Goal: Information Seeking & Learning: Learn about a topic

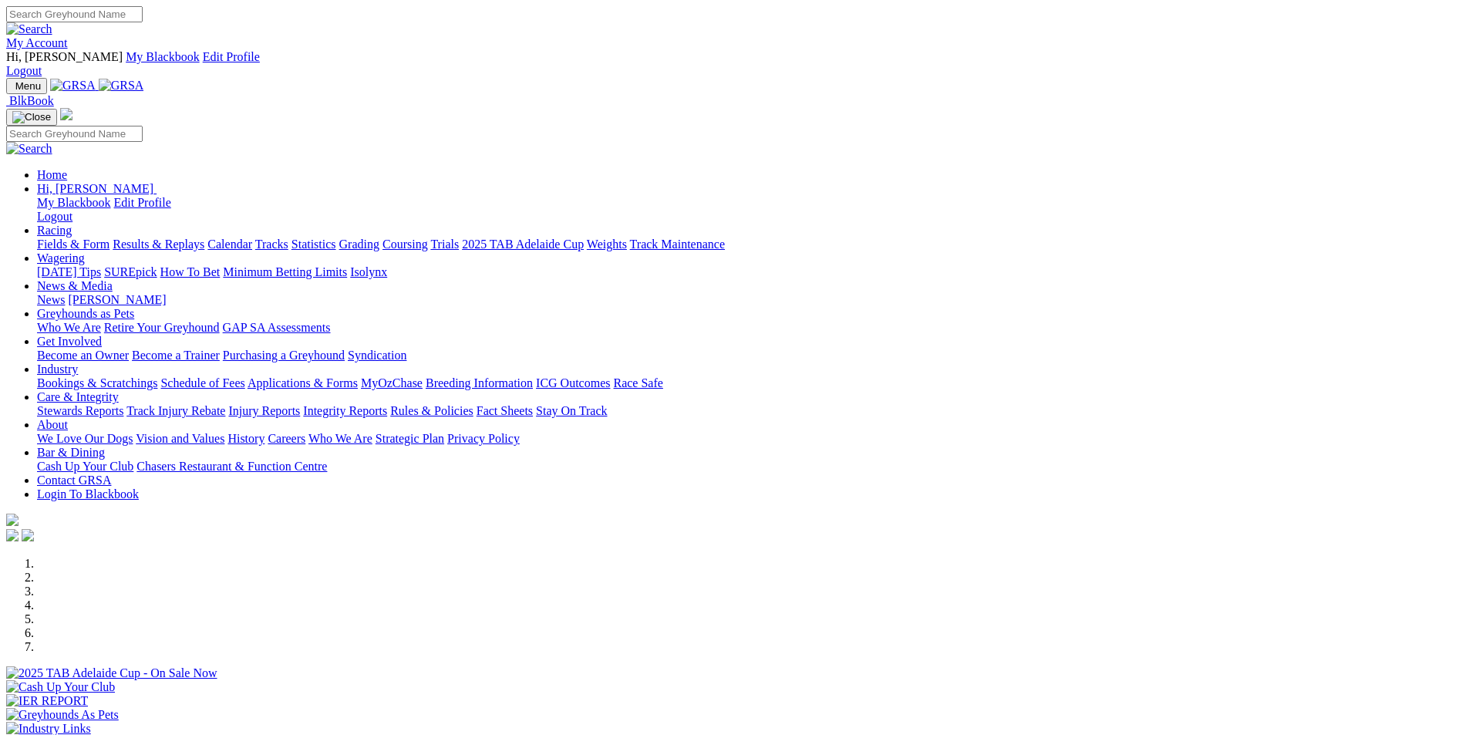
scroll to position [540, 0]
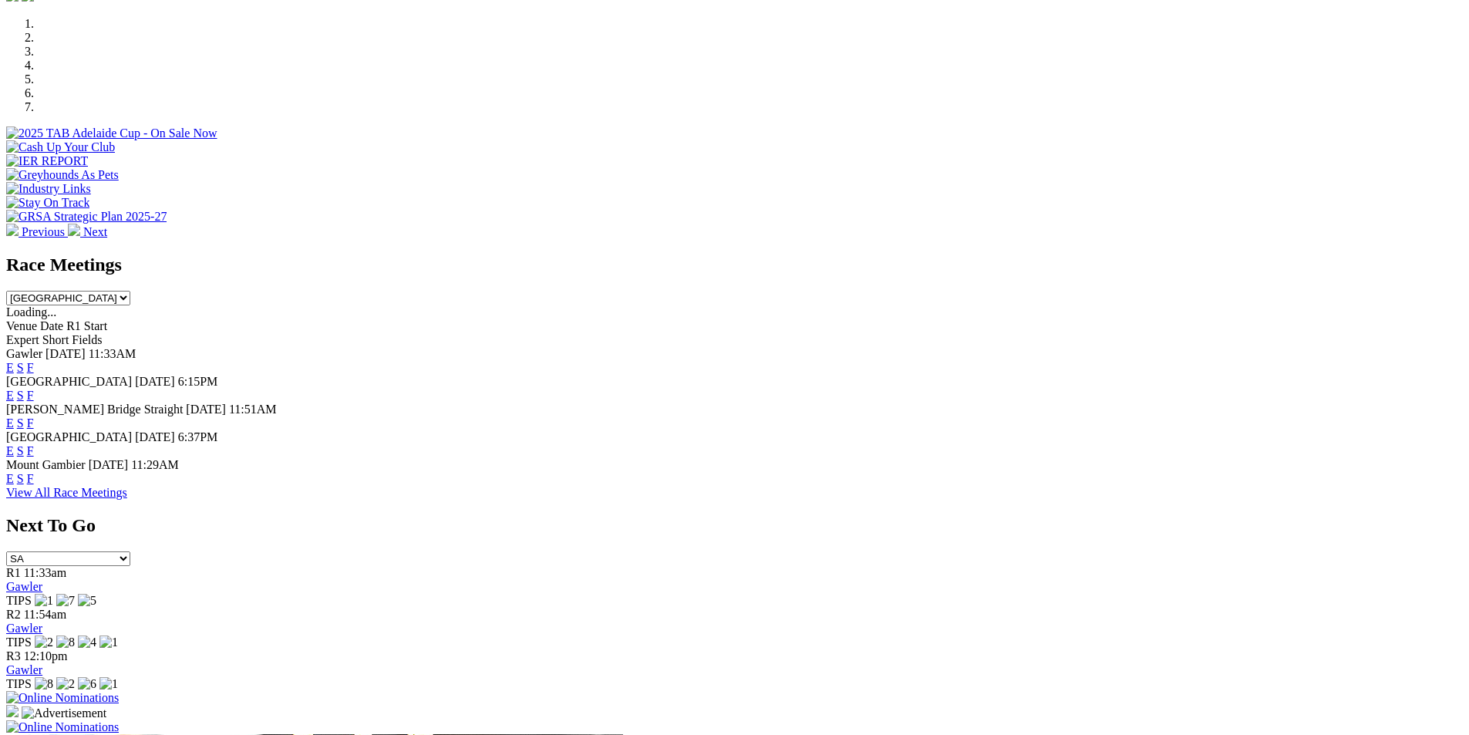
click at [34, 416] on link "F" at bounding box center [30, 422] width 7 height 13
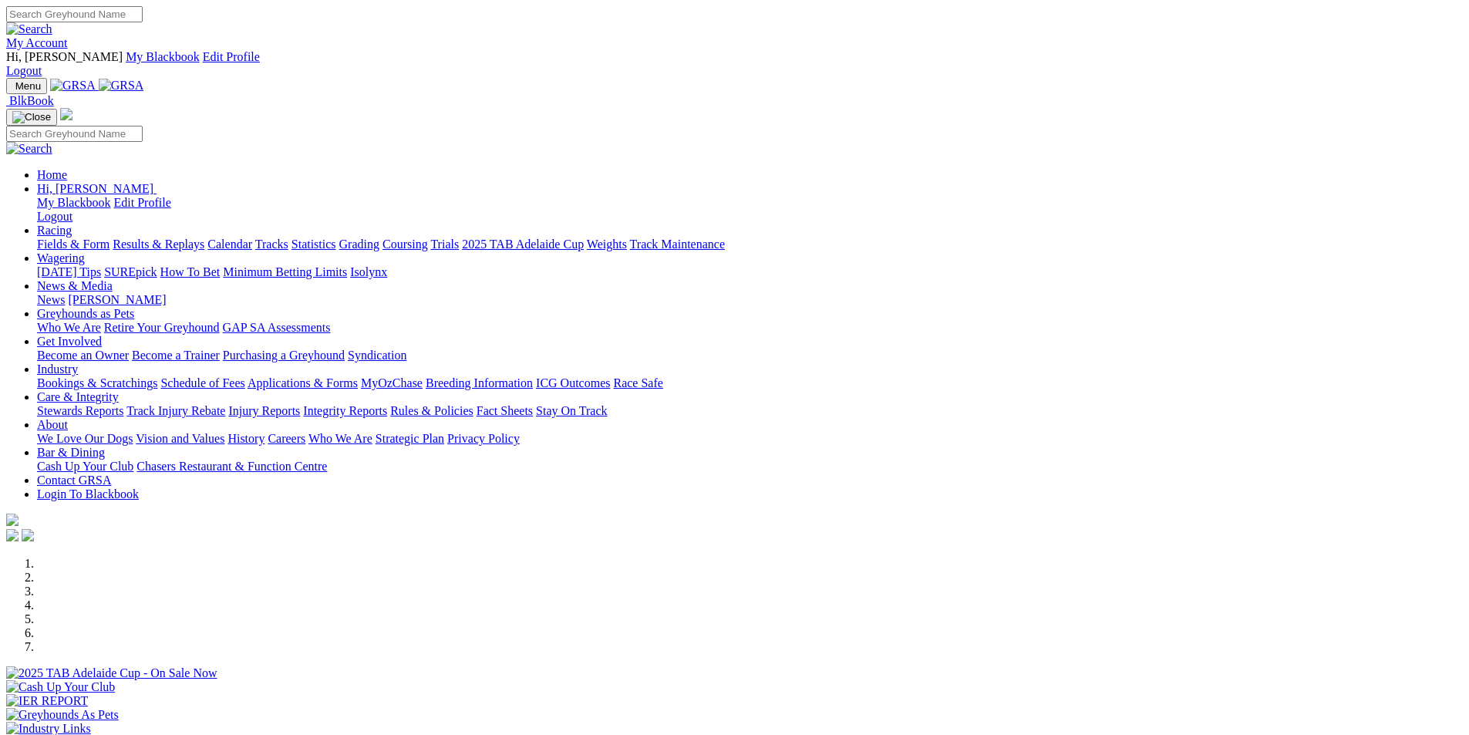
scroll to position [540, 0]
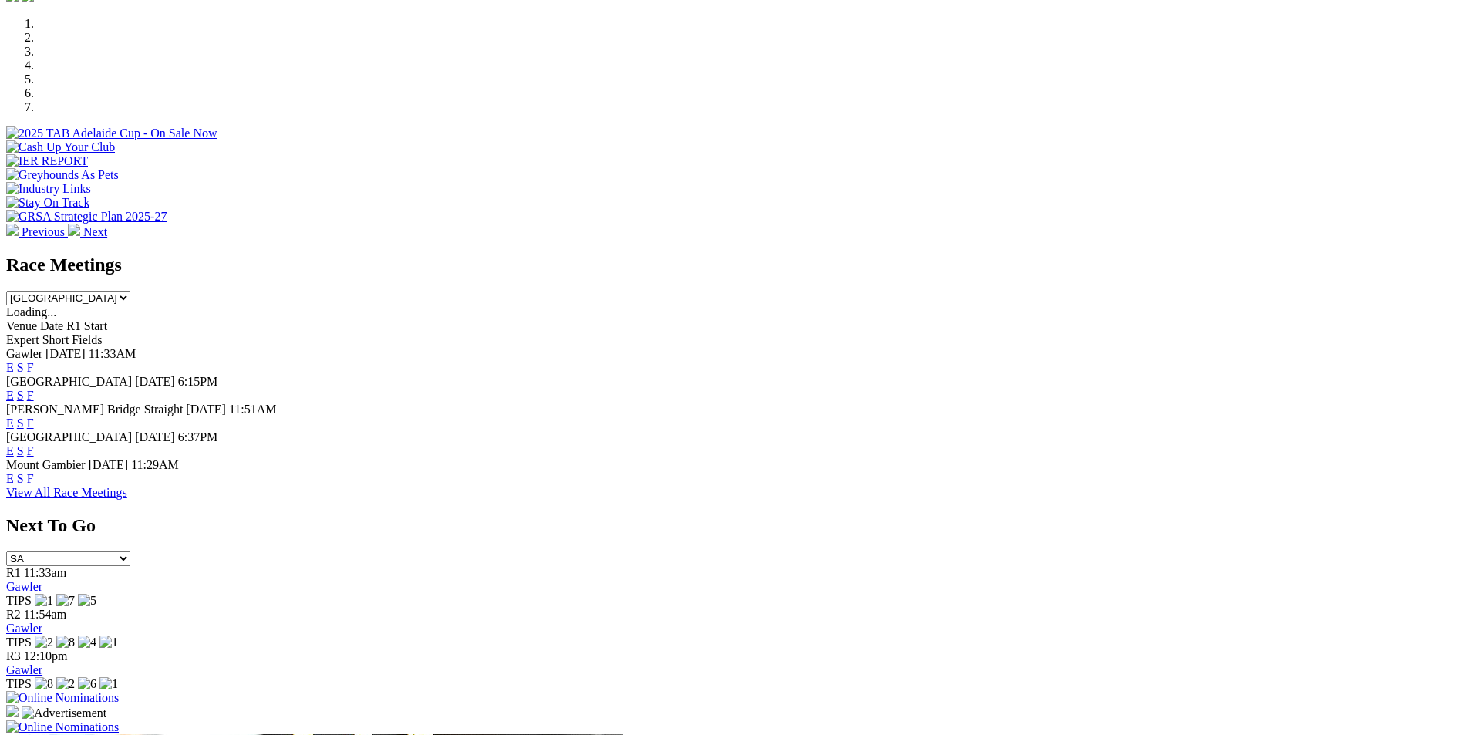
click at [34, 361] on link "F" at bounding box center [30, 367] width 7 height 13
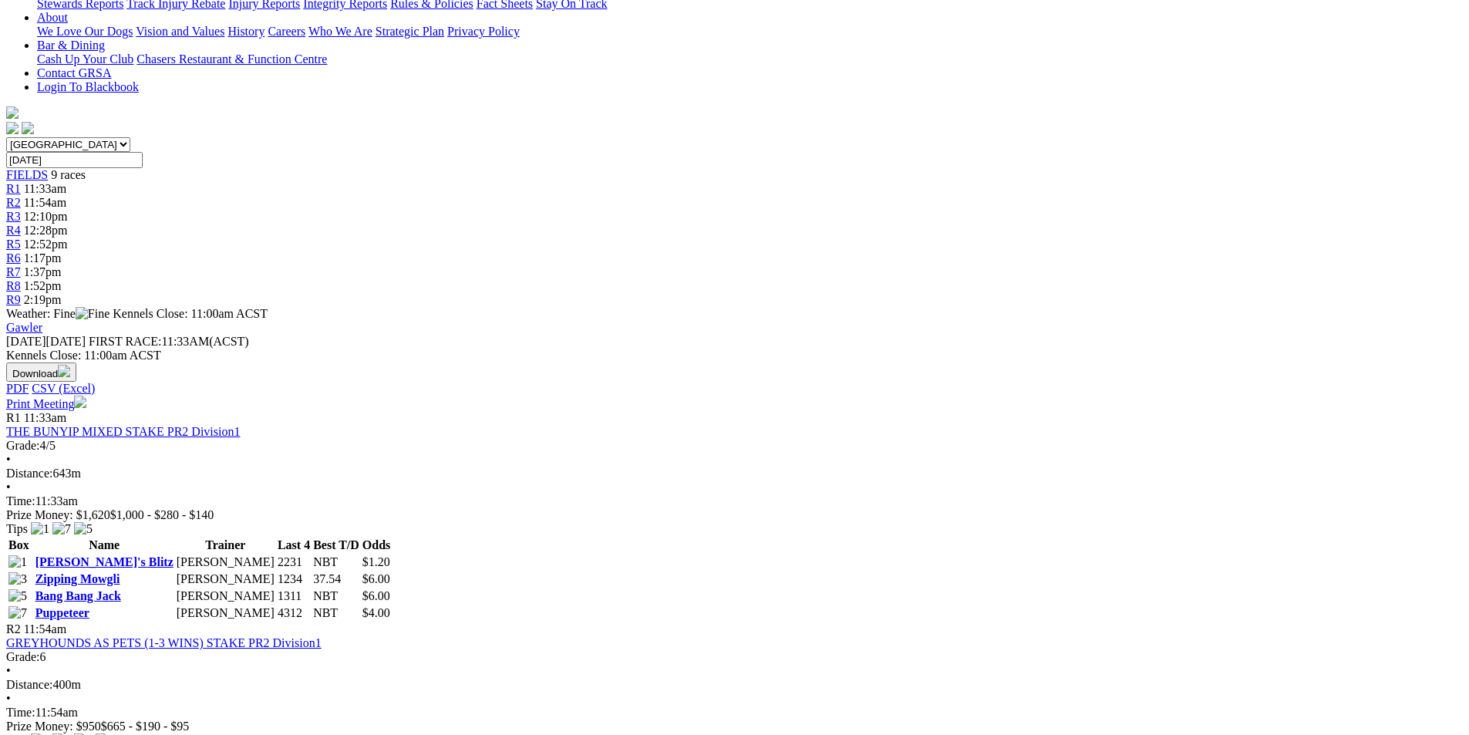
scroll to position [463, 0]
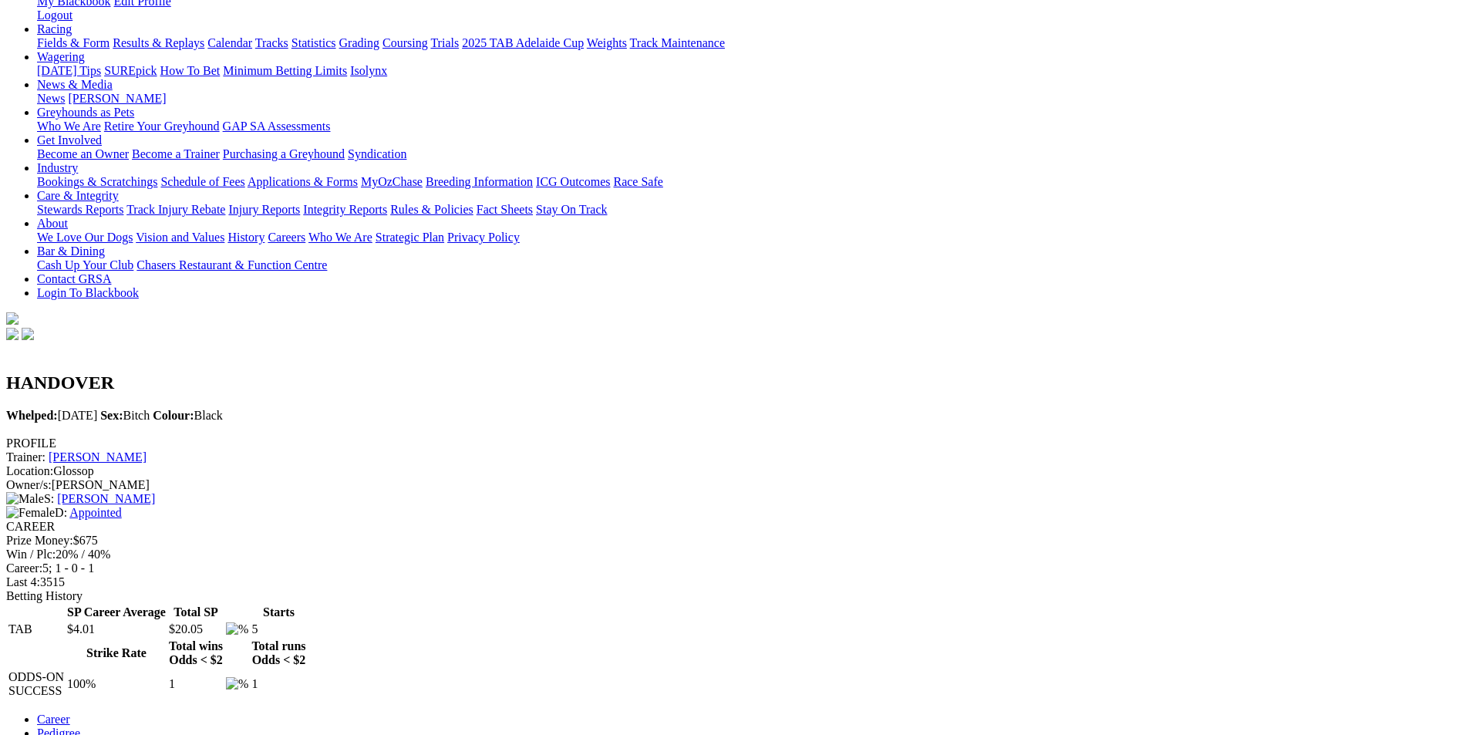
scroll to position [231, 0]
